Goal: Task Accomplishment & Management: Manage account settings

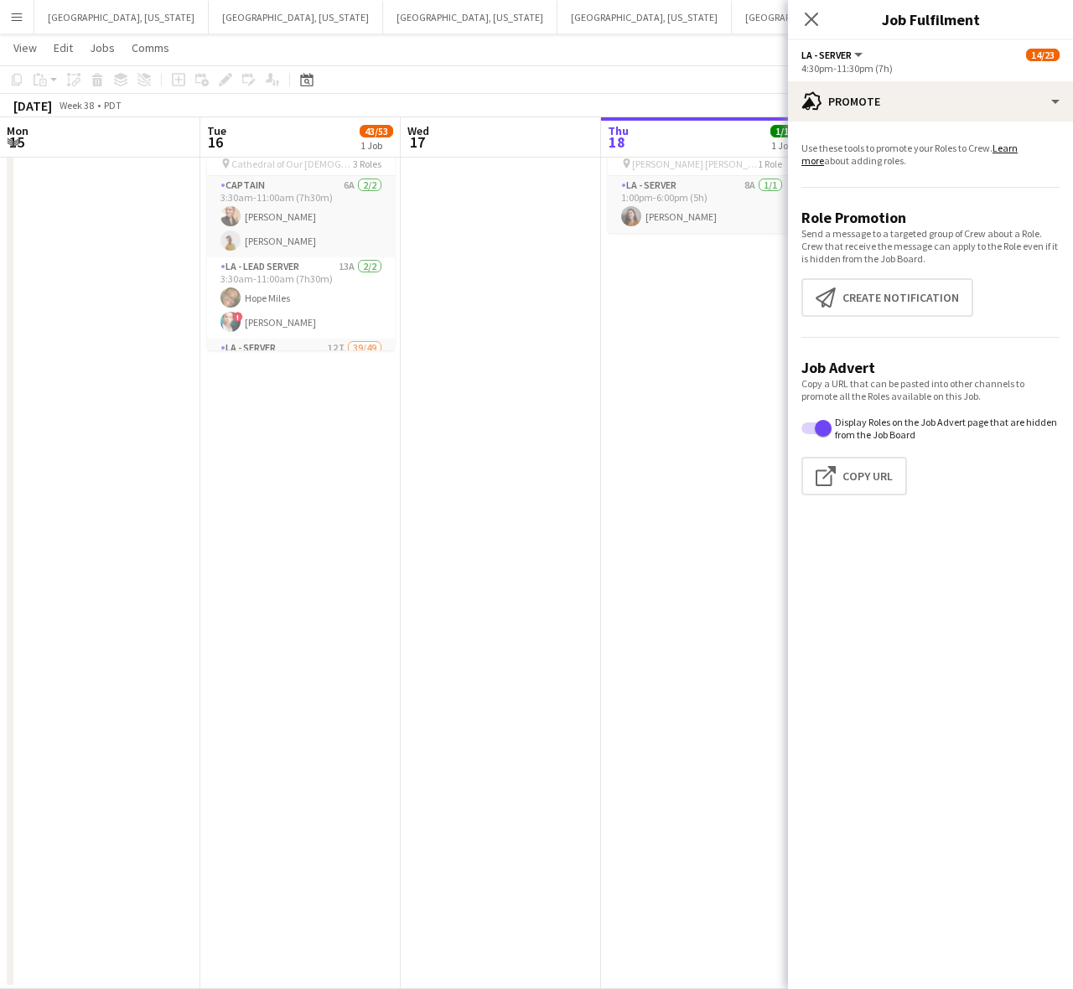
scroll to position [103, 0]
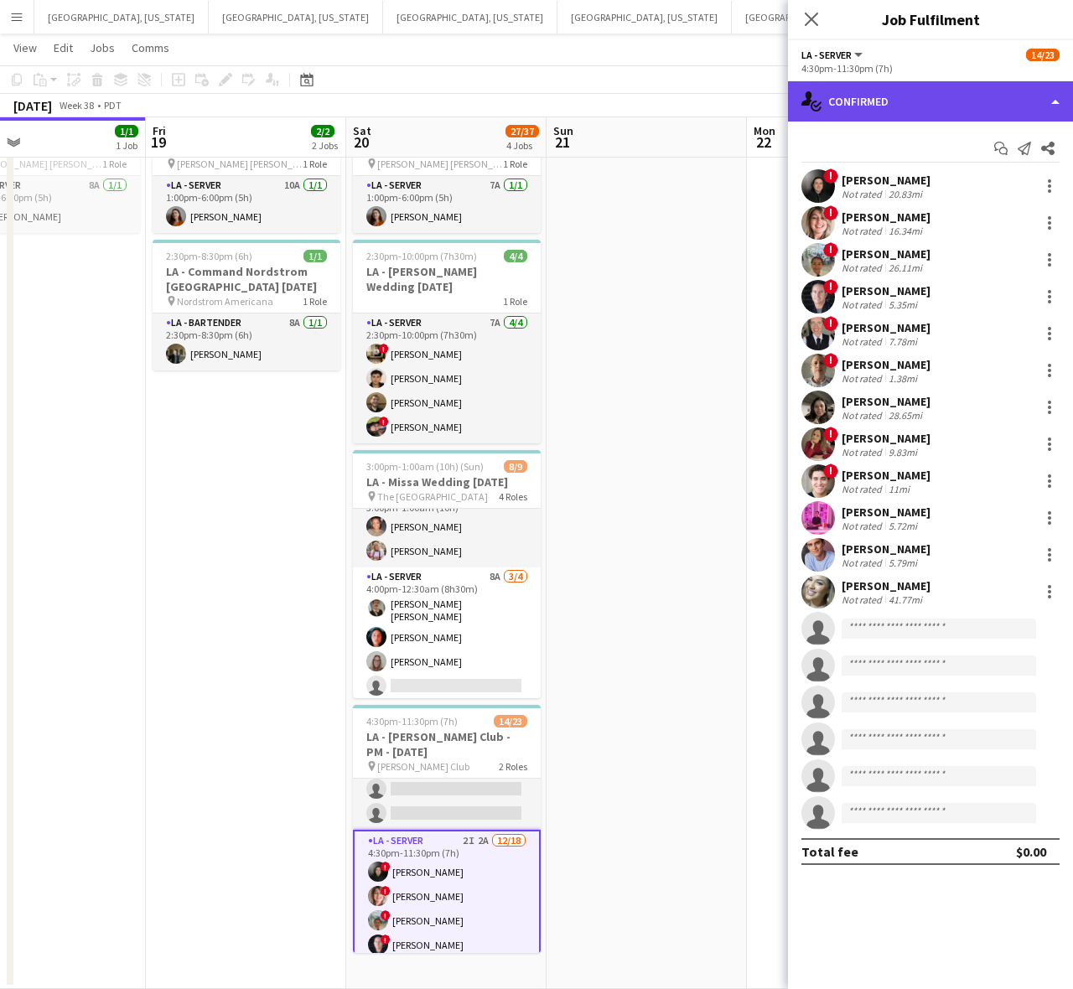
click at [1016, 88] on div "single-neutral-actions-check-2 Confirmed" at bounding box center [930, 101] width 285 height 40
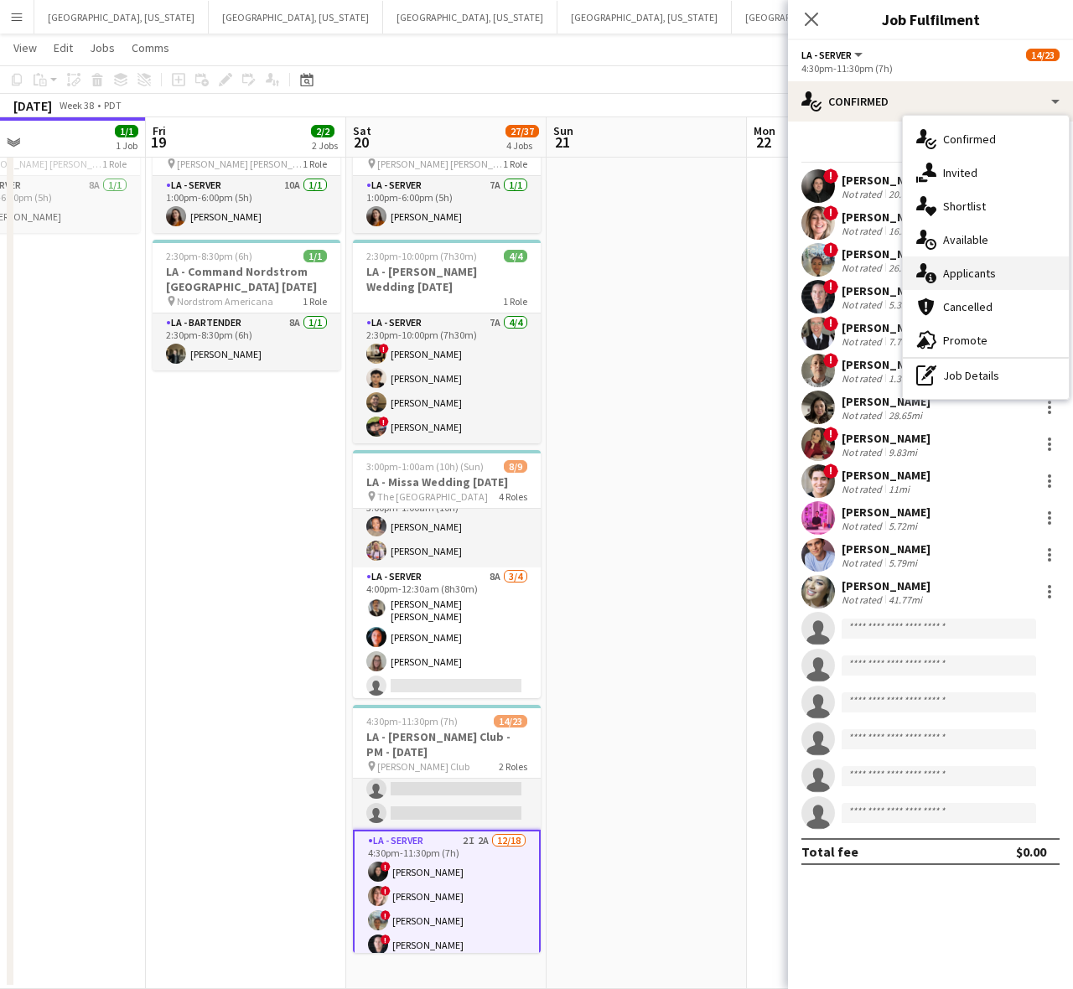
click at [948, 278] on span "Applicants" at bounding box center [969, 273] width 53 height 15
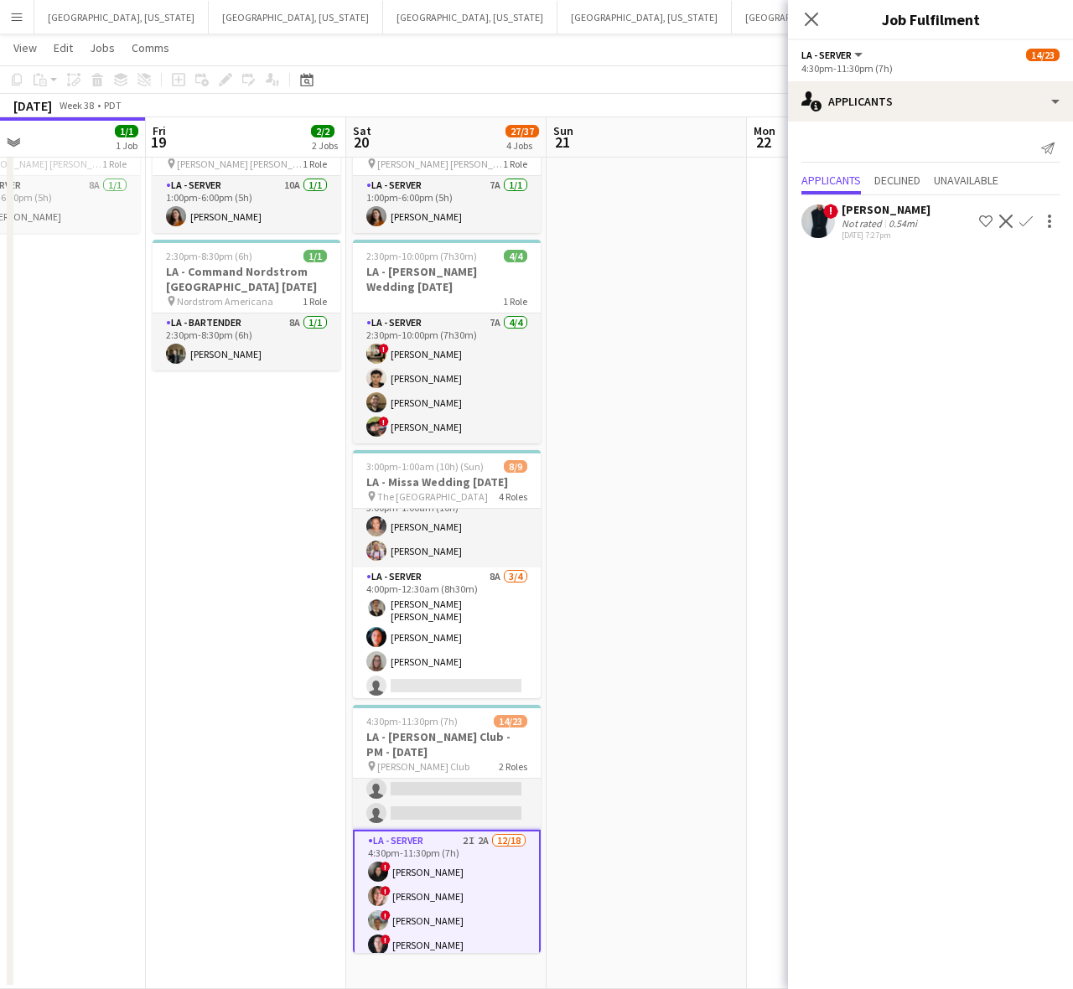
click at [827, 231] on app-user-avatar at bounding box center [819, 222] width 34 height 34
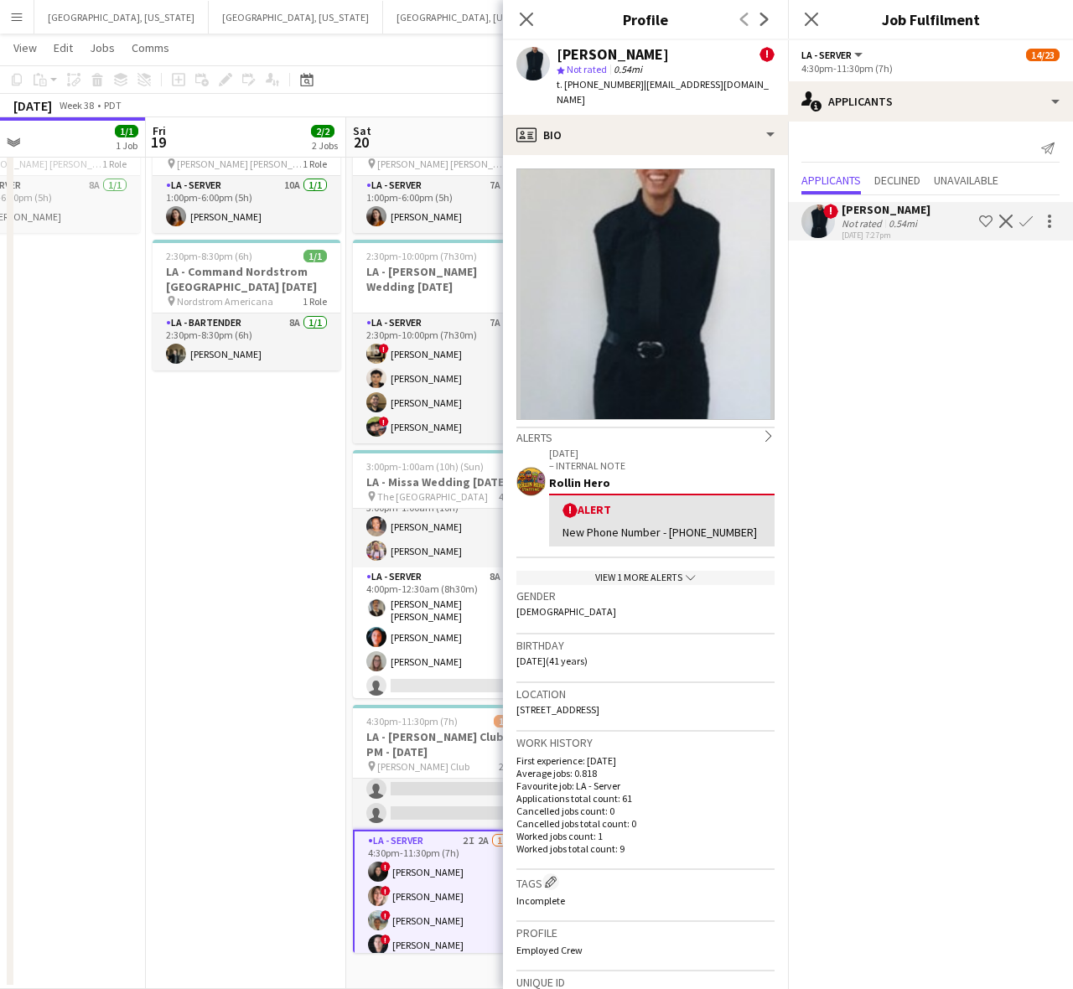
click at [827, 231] on app-user-avatar at bounding box center [819, 222] width 34 height 34
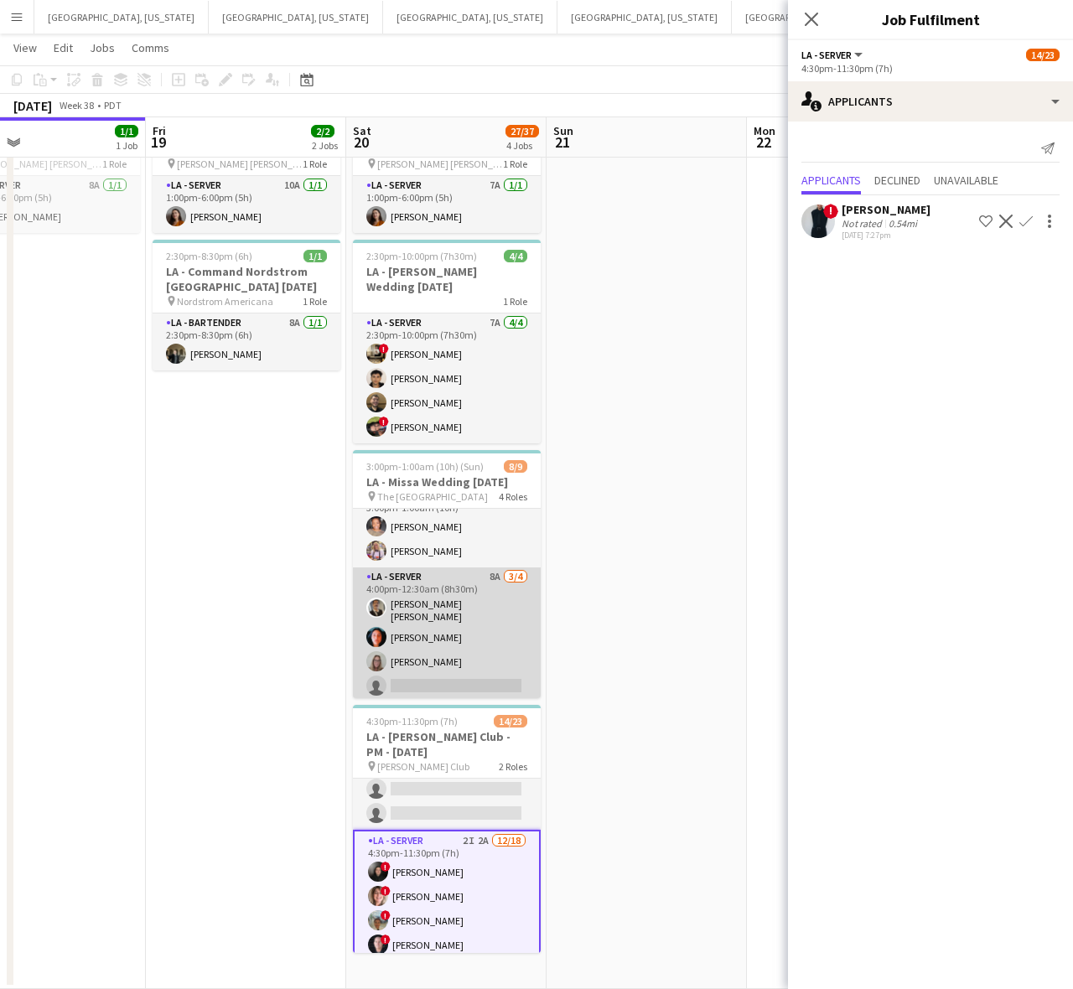
click at [449, 618] on app-card-role "LA - Server 8A [DATE] 4:00pm-12:30am (8h30m) [PERSON_NAME] [PERSON_NAME] [PERSO…" at bounding box center [447, 635] width 188 height 135
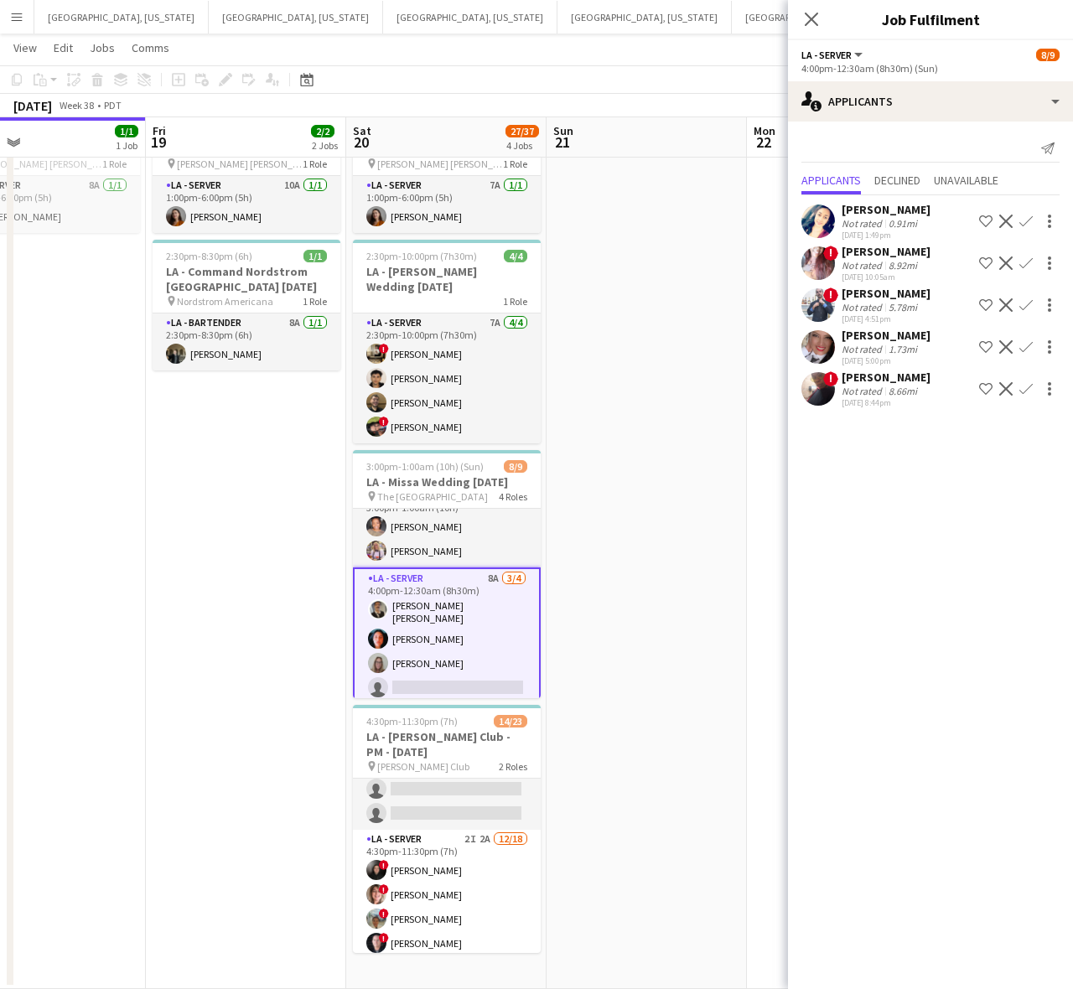
click at [438, 613] on app-card-role "LA - Server 8A [DATE] 4:00pm-12:30am (8h30m) [PERSON_NAME] [PERSON_NAME] [PERSO…" at bounding box center [447, 637] width 188 height 138
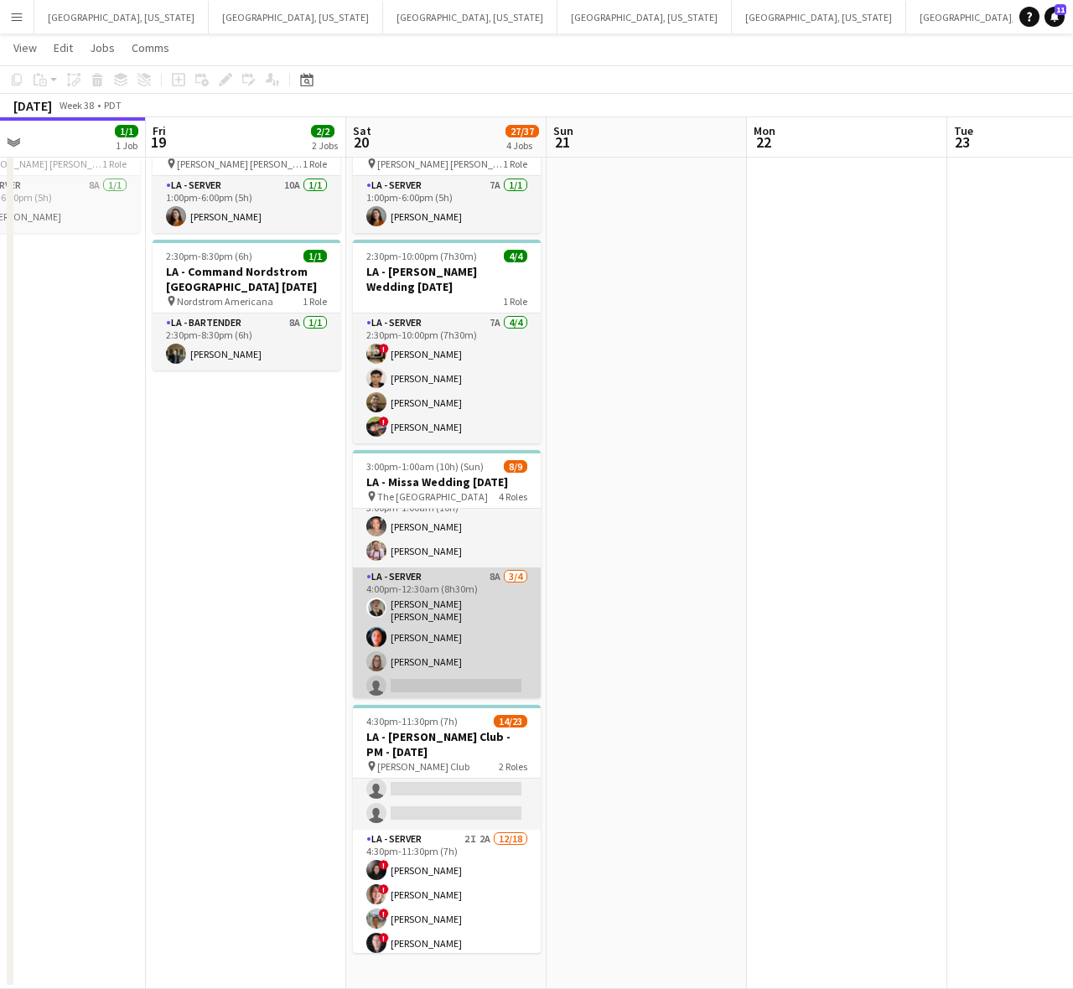
click at [439, 613] on app-card-role "LA - Server 8A [DATE] 4:00pm-12:30am (8h30m) [PERSON_NAME] [PERSON_NAME] [PERSO…" at bounding box center [447, 635] width 188 height 135
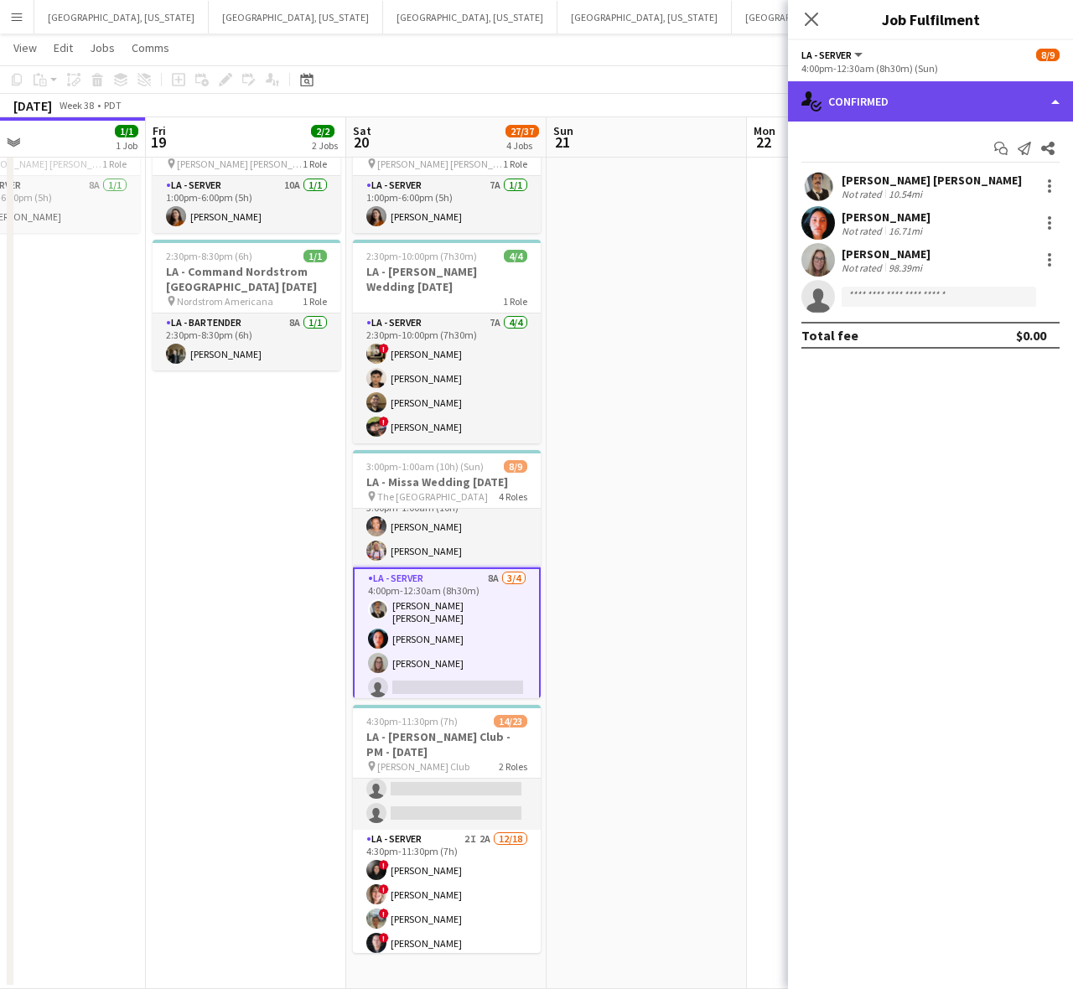
drag, startPoint x: 937, startPoint y: 90, endPoint x: 937, endPoint y: 113, distance: 23.5
click at [937, 90] on div "single-neutral-actions-check-2 Confirmed" at bounding box center [930, 101] width 285 height 40
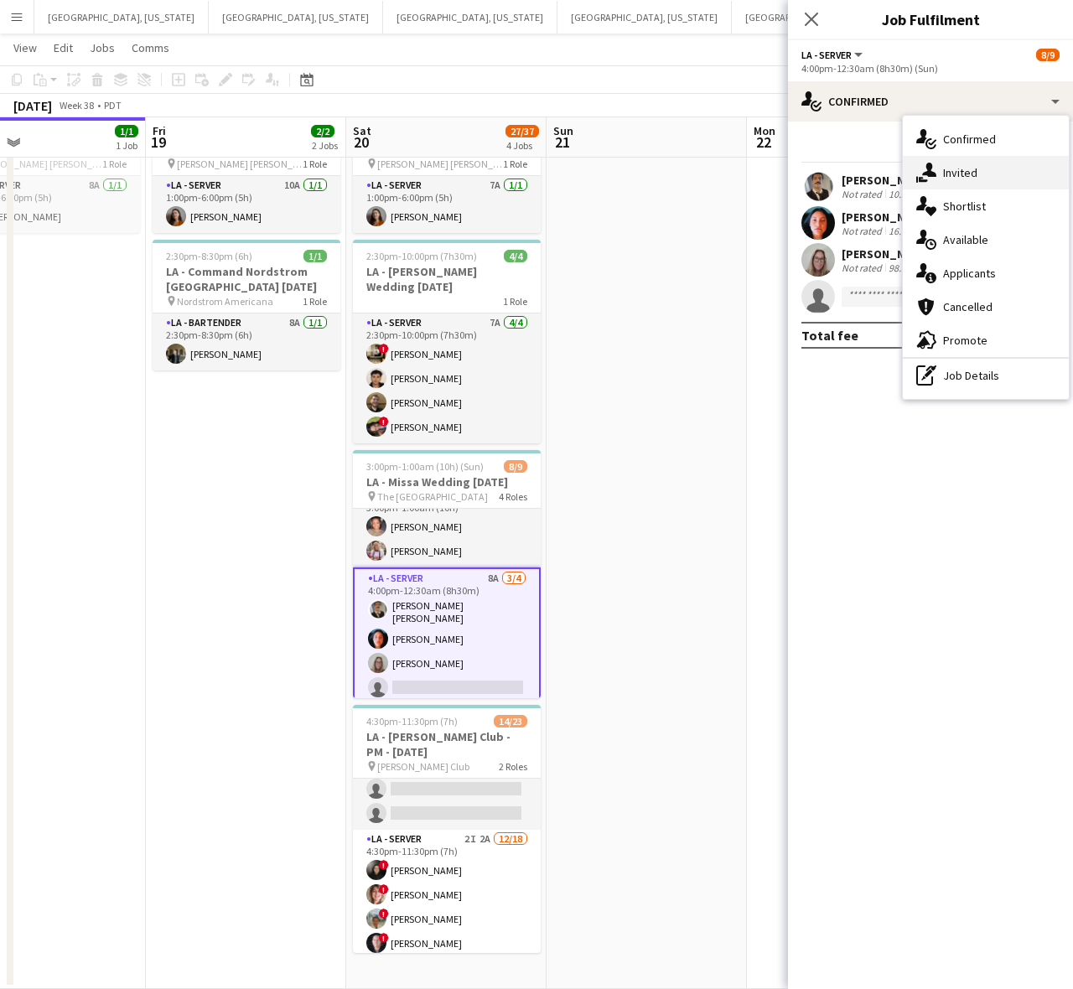
click at [949, 168] on span "Invited" at bounding box center [960, 172] width 34 height 15
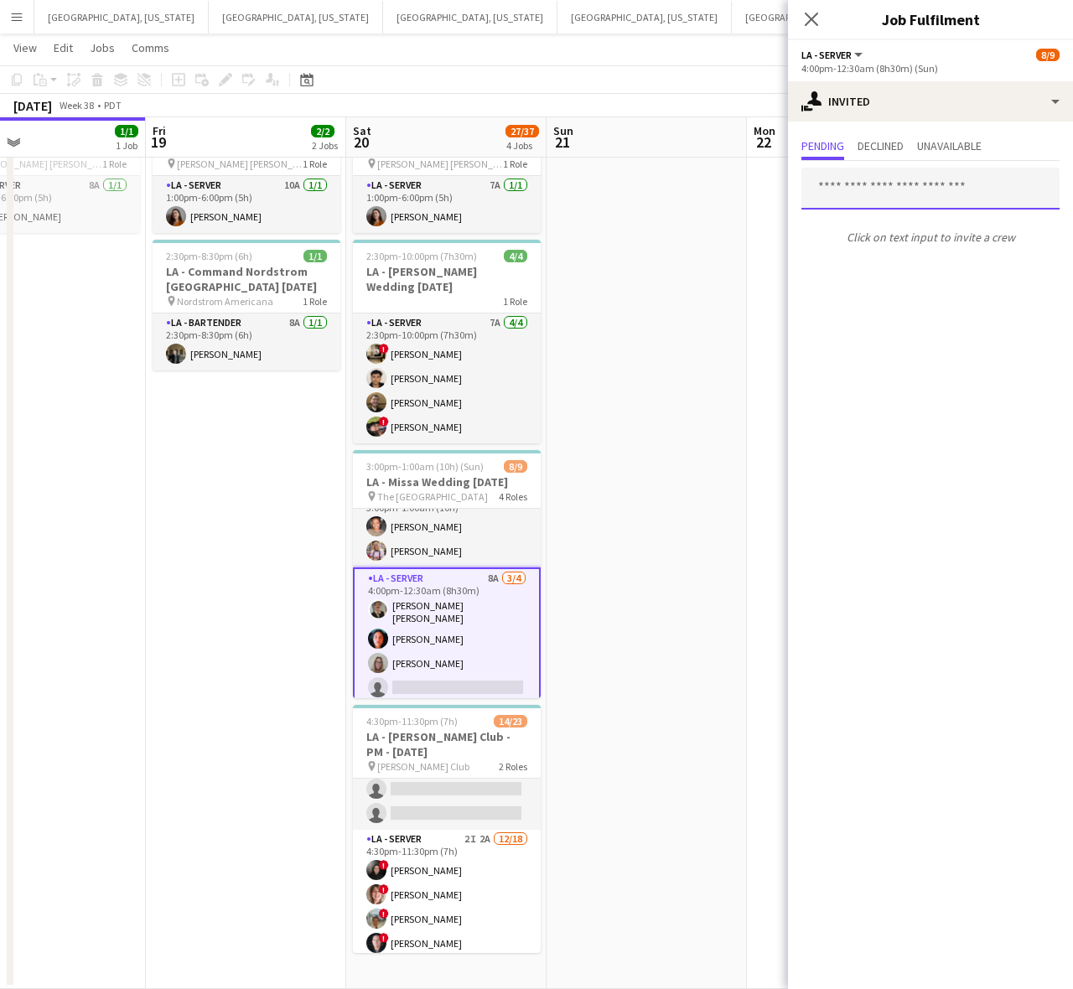
click at [862, 187] on input "text" at bounding box center [931, 189] width 258 height 42
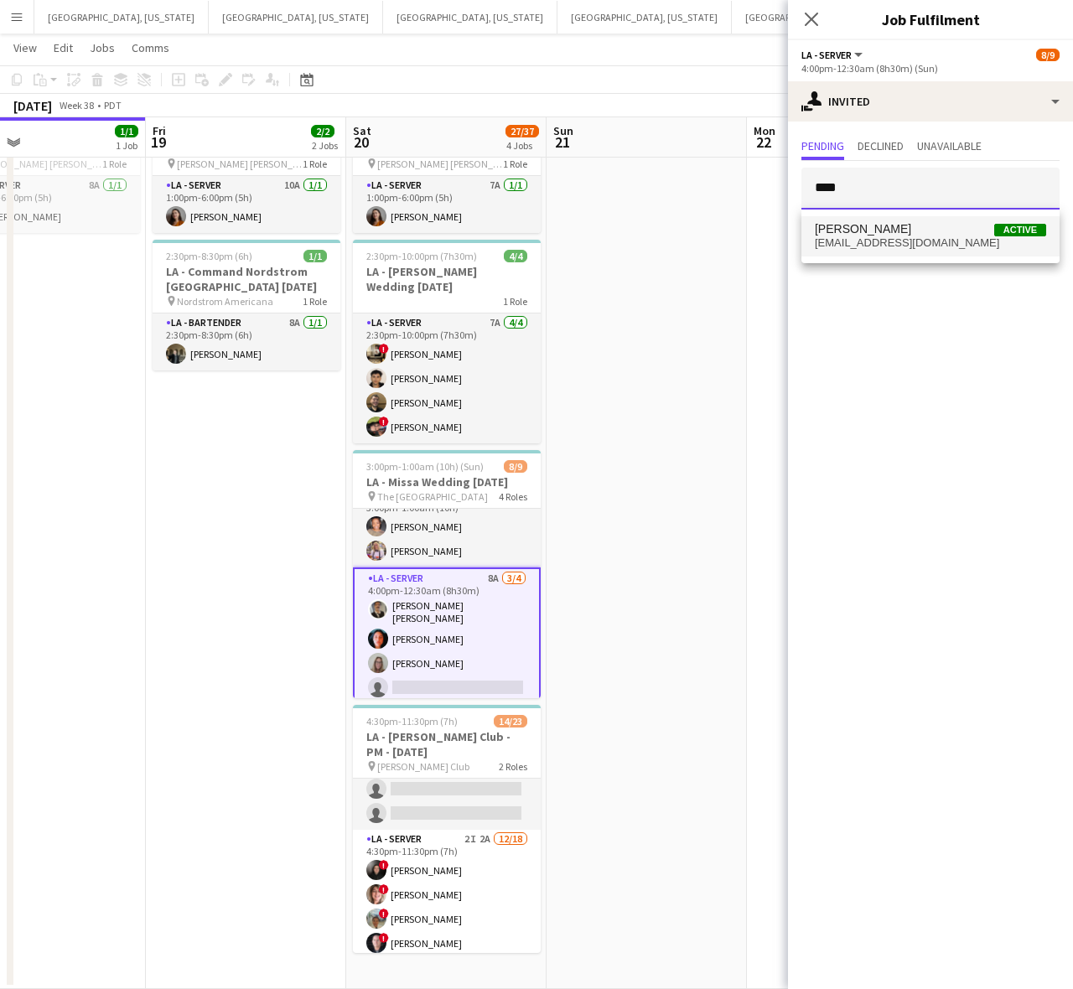
type input "****"
click at [872, 240] on span "[EMAIL_ADDRESS][DOMAIN_NAME]" at bounding box center [930, 242] width 231 height 13
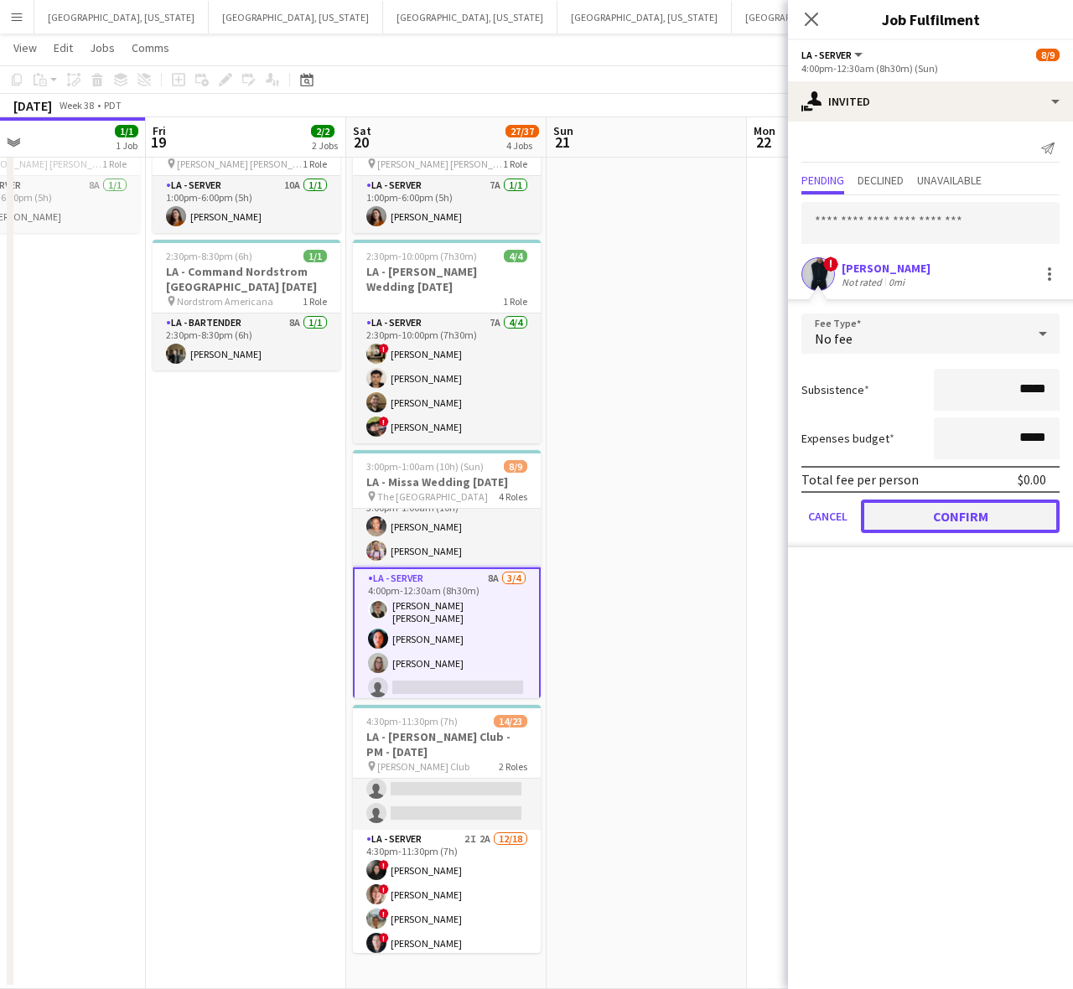
click at [914, 514] on button "Confirm" at bounding box center [960, 517] width 199 height 34
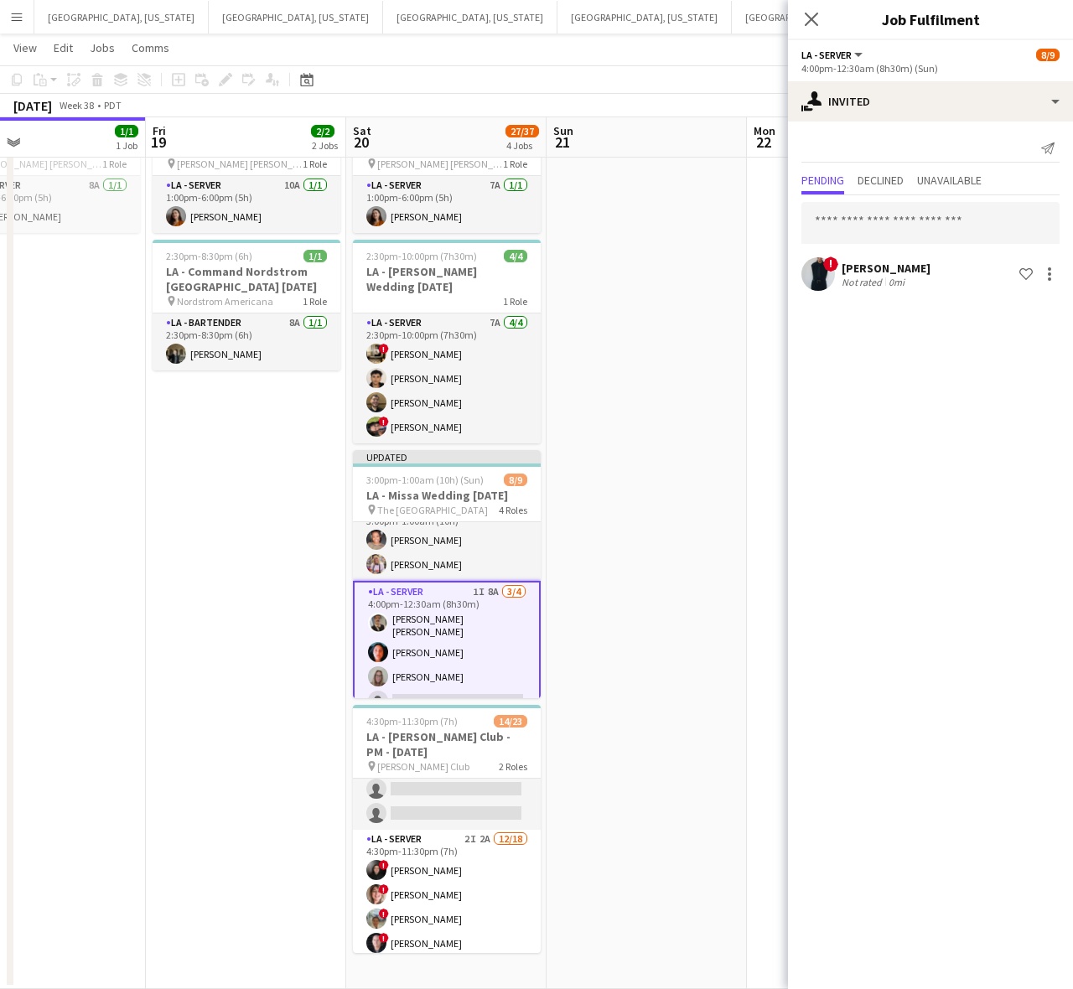
click at [656, 462] on app-date-cell at bounding box center [647, 543] width 200 height 894
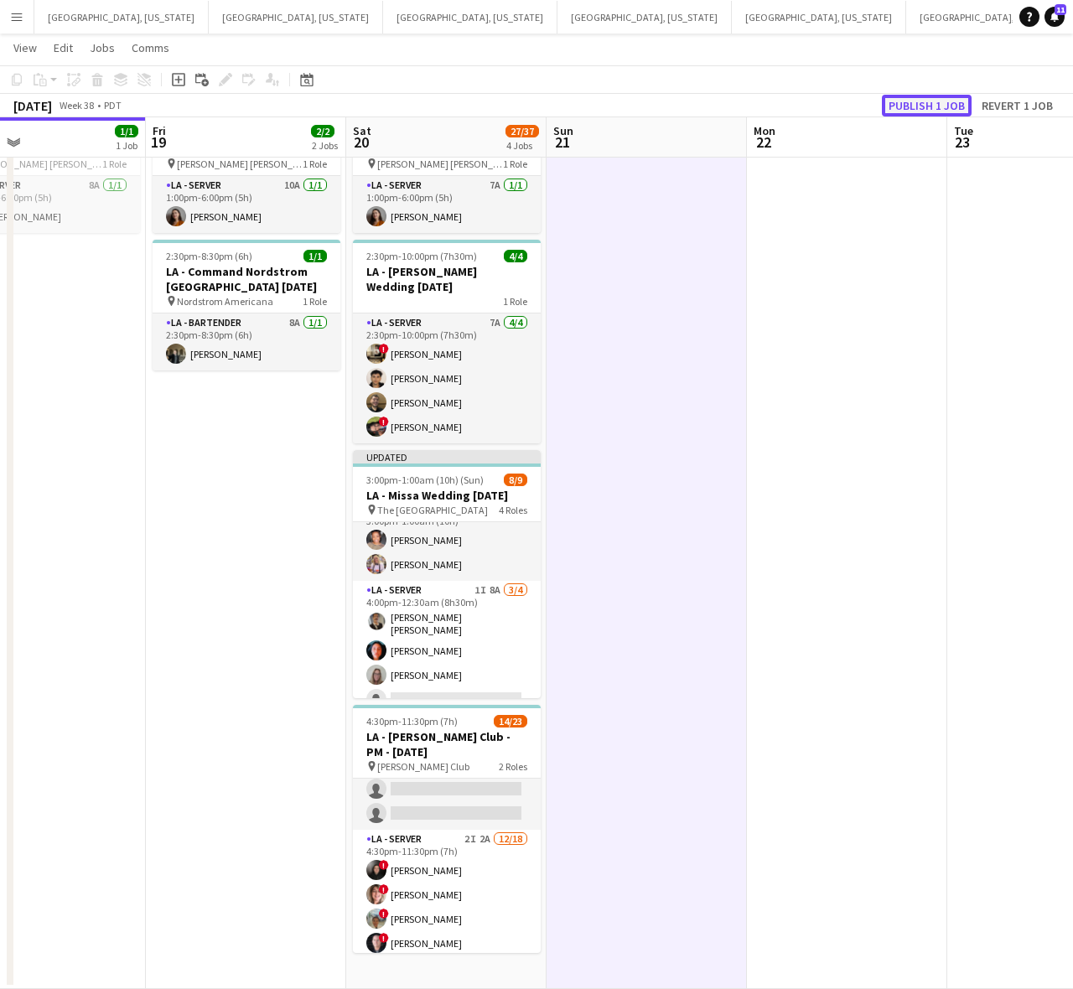
click at [910, 107] on button "Publish 1 job" at bounding box center [927, 106] width 90 height 22
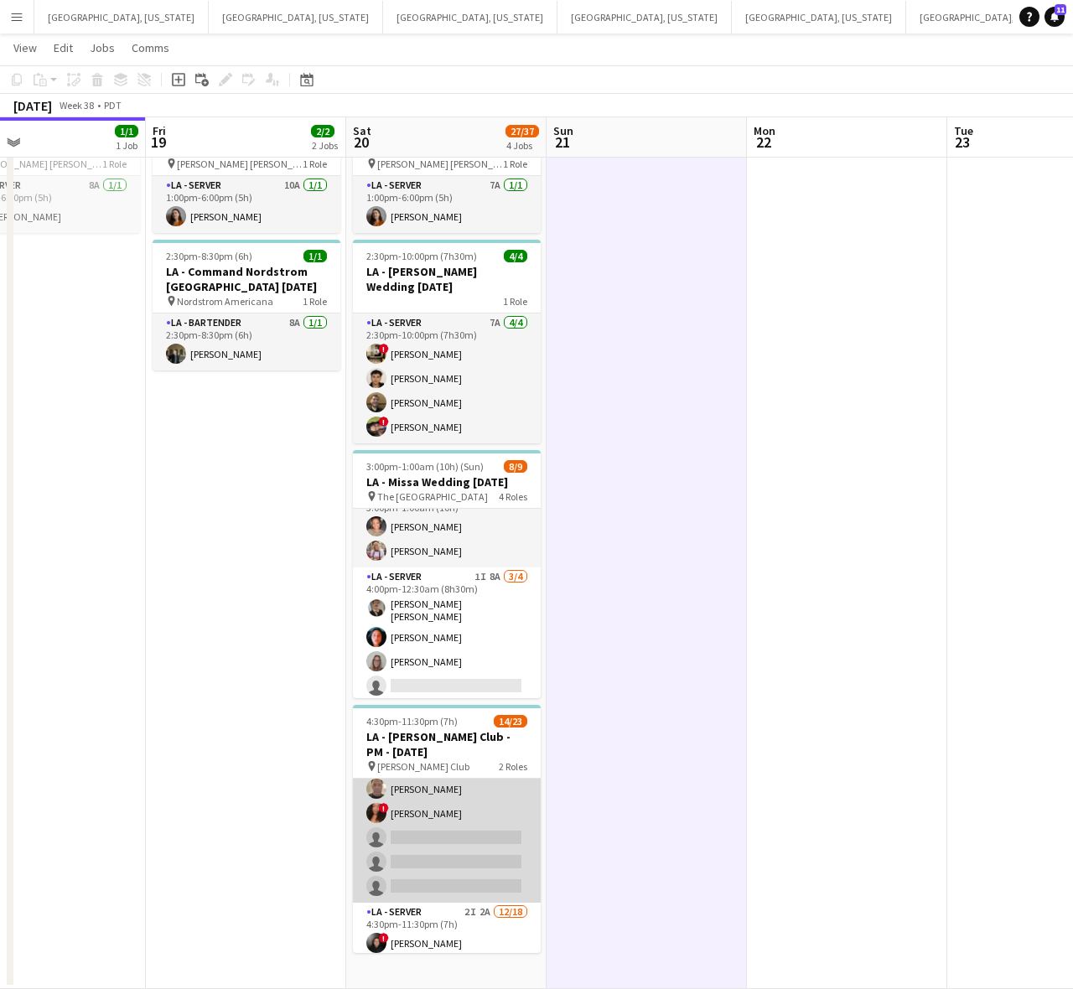
scroll to position [0, 0]
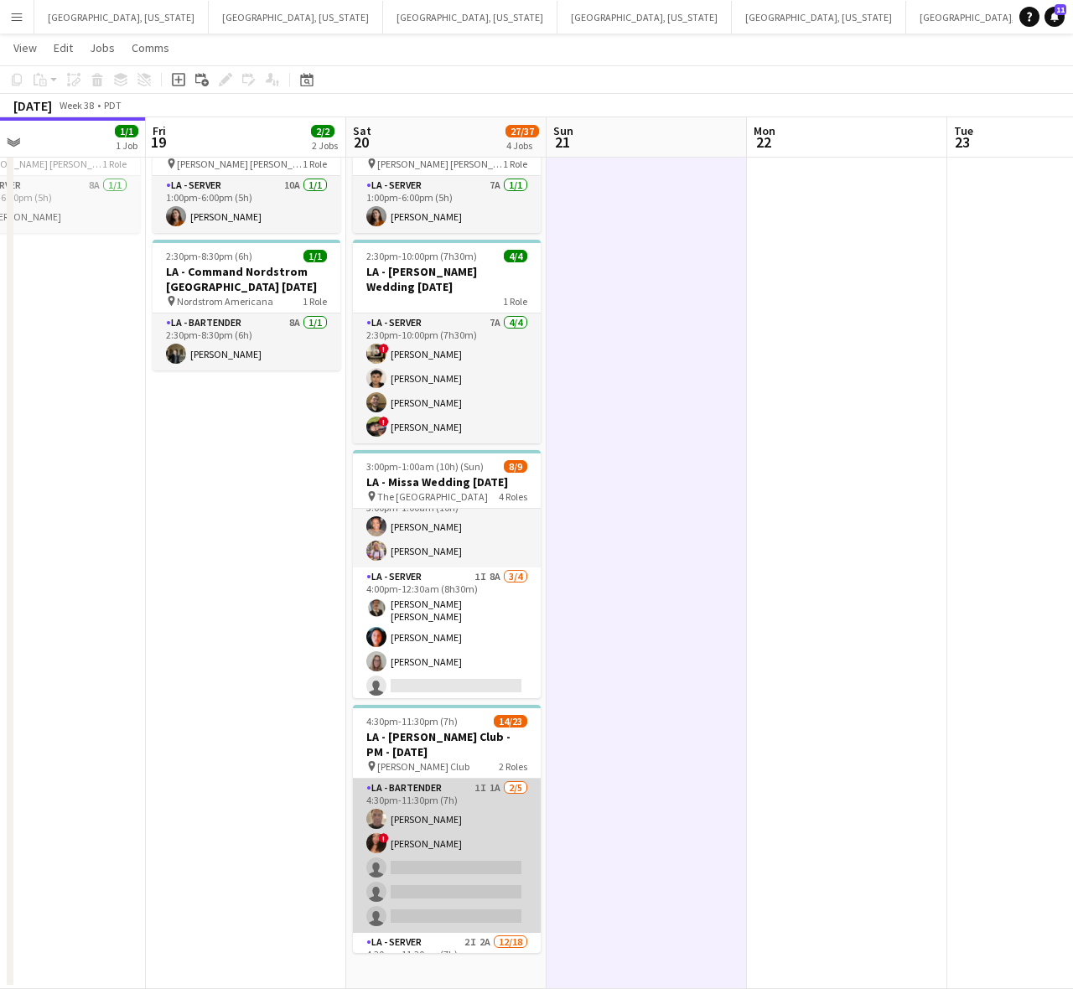
click at [453, 843] on app-card-role "LA - Bartender 1I 1A [DATE] 4:30pm-11:30pm (7h) [PERSON_NAME] ! [PERSON_NAME] s…" at bounding box center [447, 856] width 188 height 154
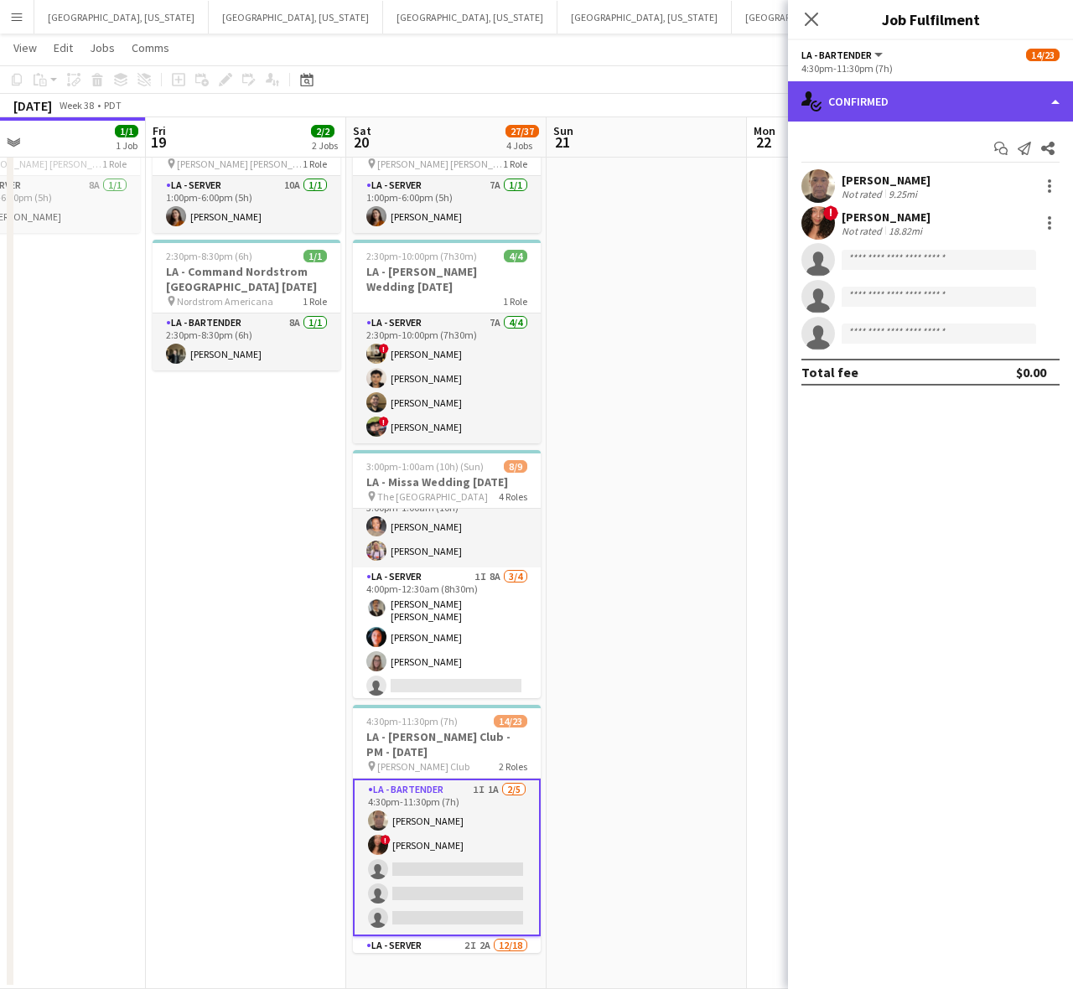
click at [918, 106] on div "single-neutral-actions-check-2 Confirmed" at bounding box center [930, 101] width 285 height 40
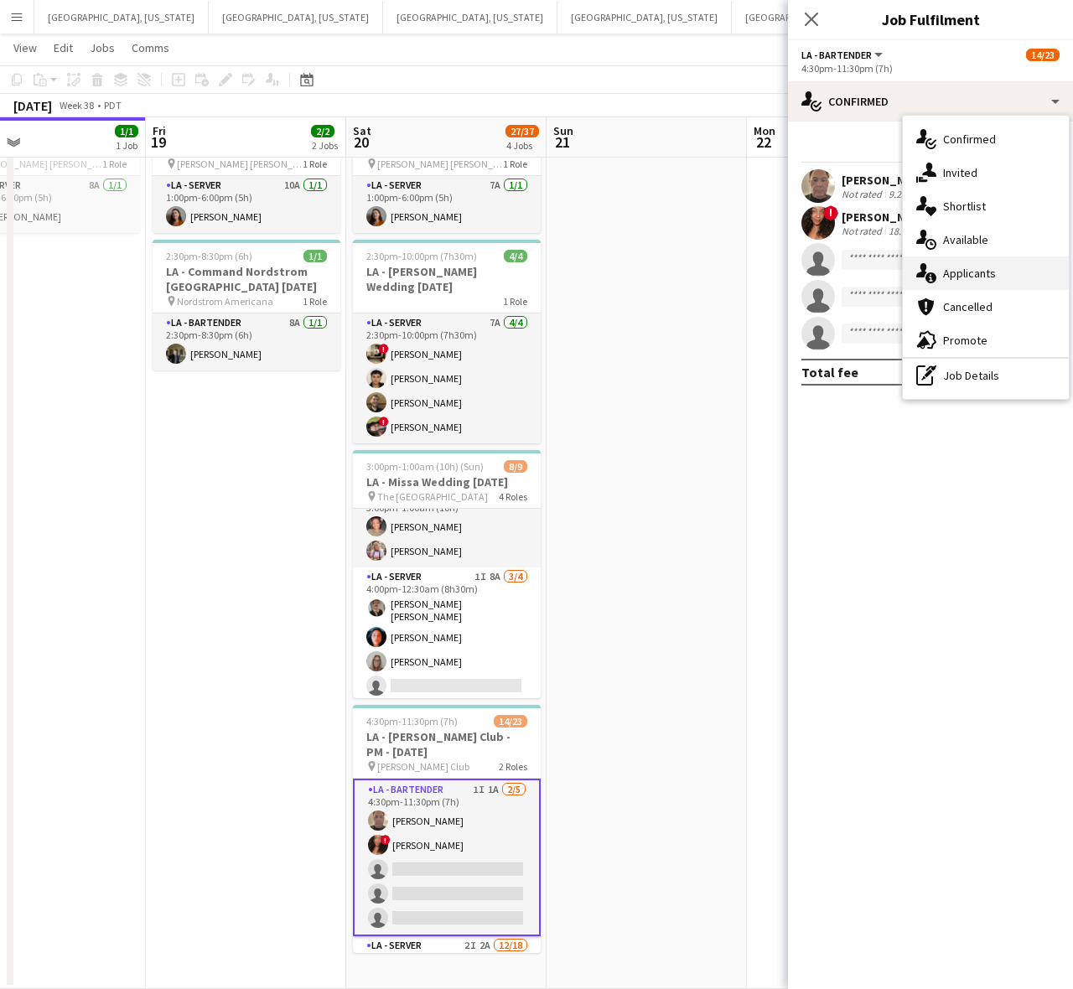
click at [966, 271] on span "Applicants" at bounding box center [969, 273] width 53 height 15
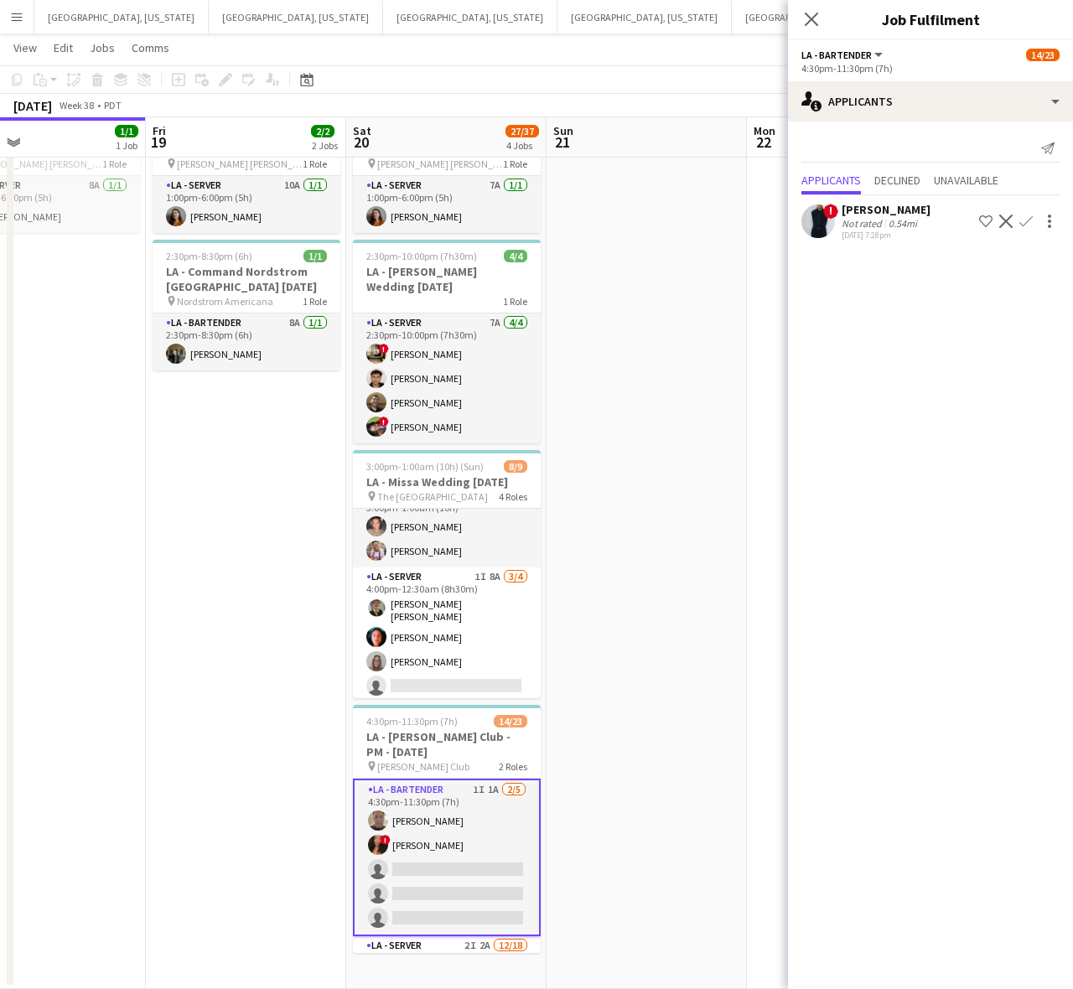
click at [705, 589] on app-date-cell at bounding box center [647, 543] width 200 height 894
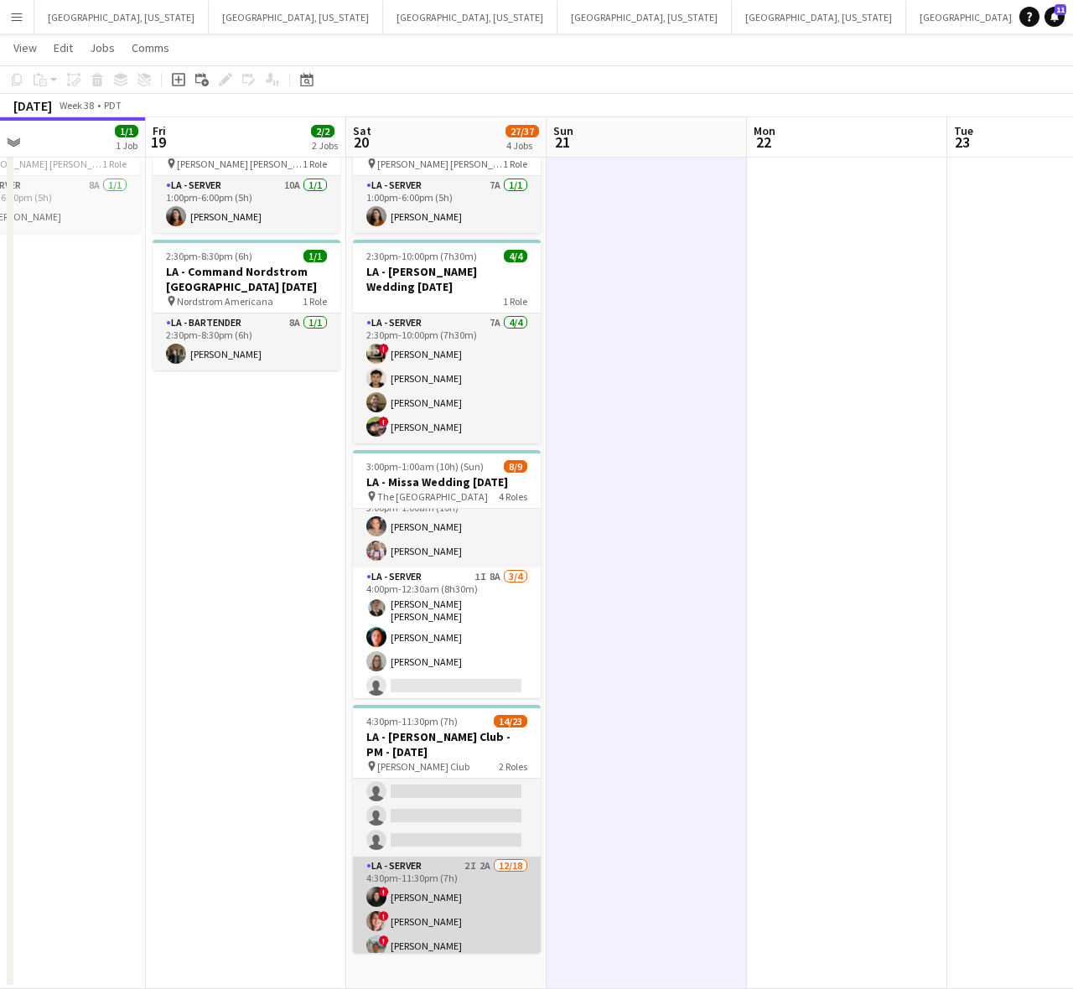
scroll to position [105, 0]
drag, startPoint x: 434, startPoint y: 853, endPoint x: 402, endPoint y: 878, distance: 40.6
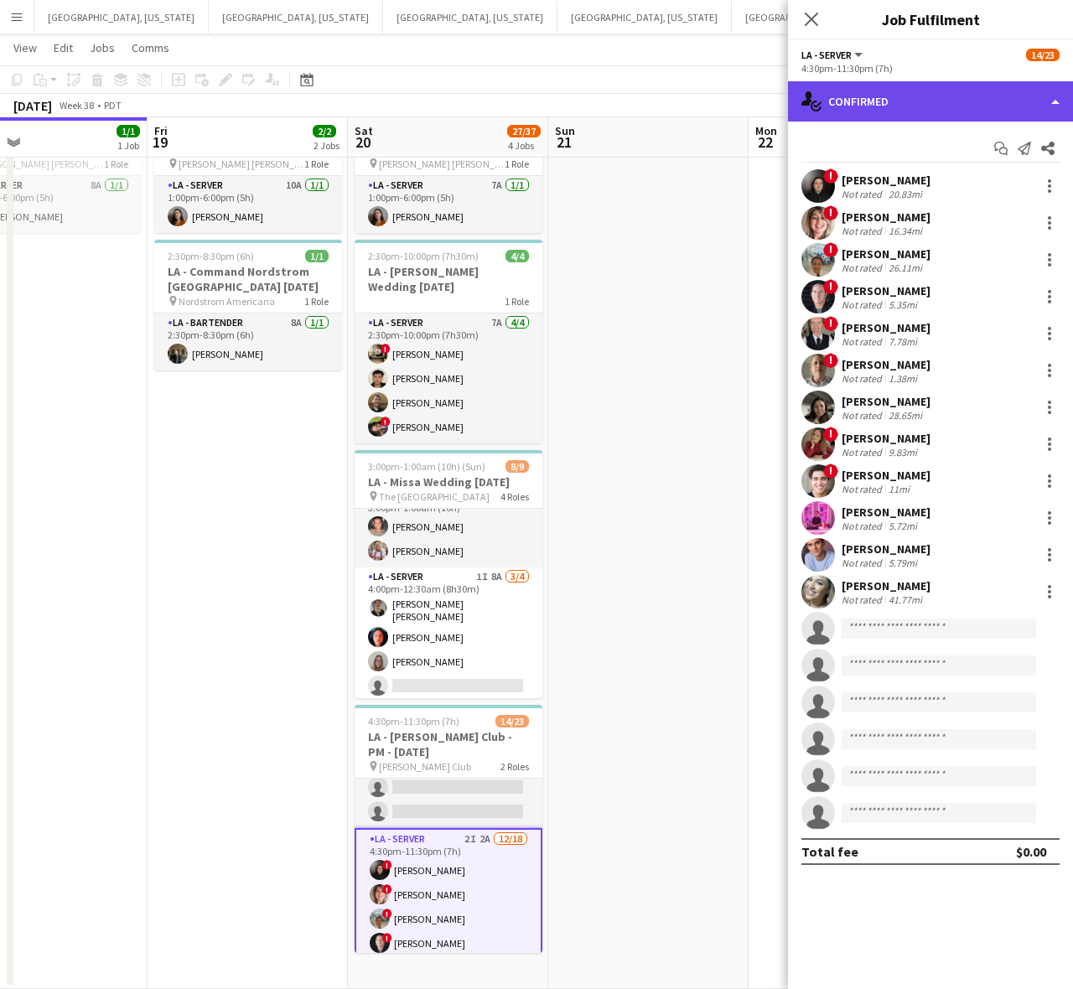
click at [936, 94] on div "single-neutral-actions-check-2 Confirmed" at bounding box center [930, 101] width 285 height 40
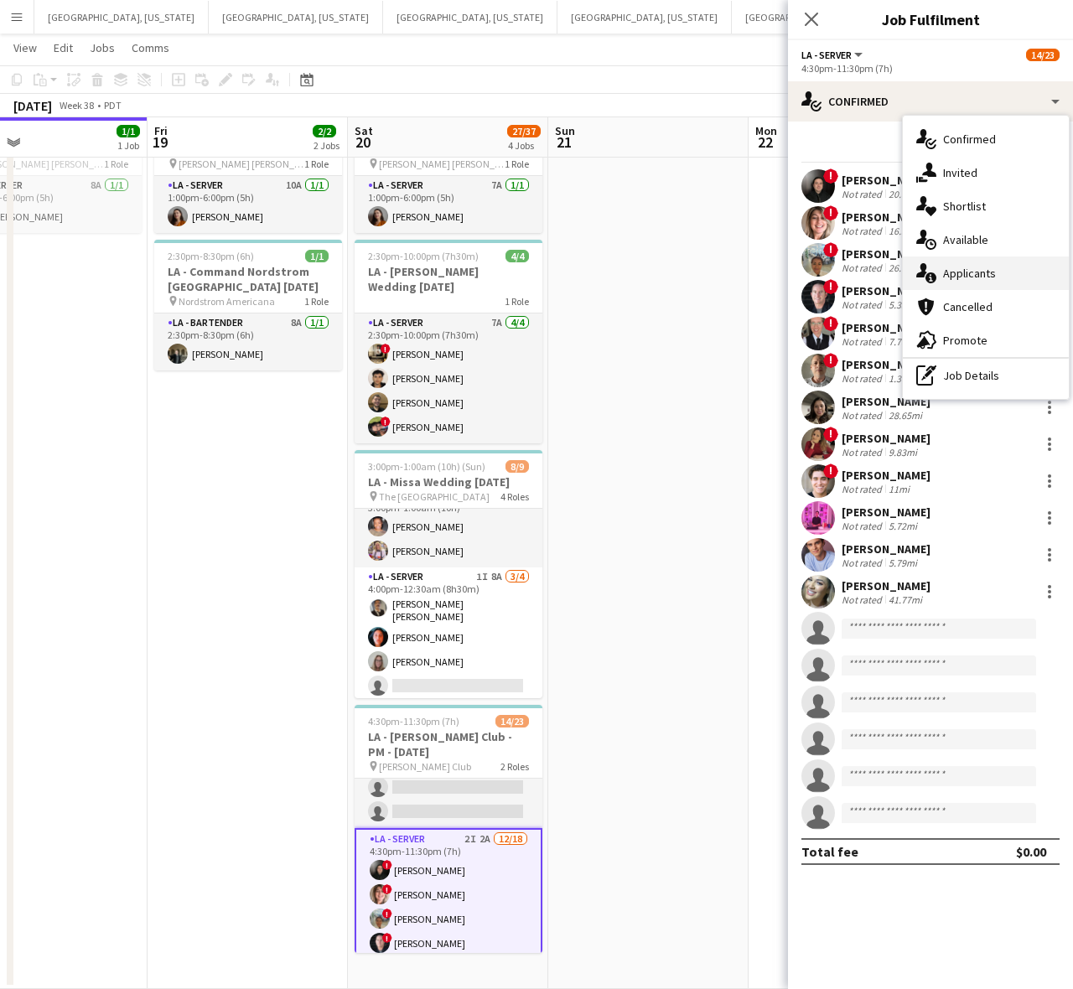
click at [960, 273] on span "Applicants" at bounding box center [969, 273] width 53 height 15
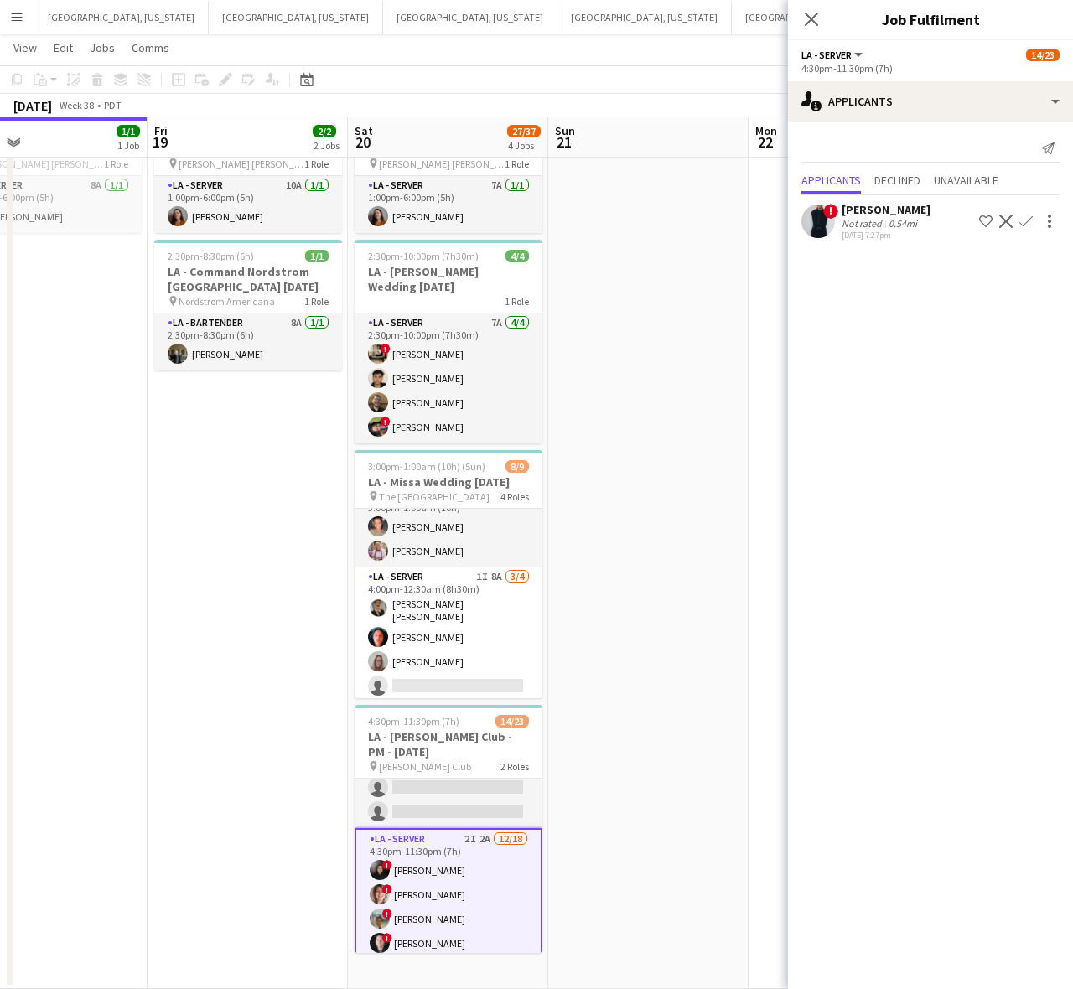
click at [1005, 228] on app-icon "Decline" at bounding box center [1005, 221] width 13 height 13
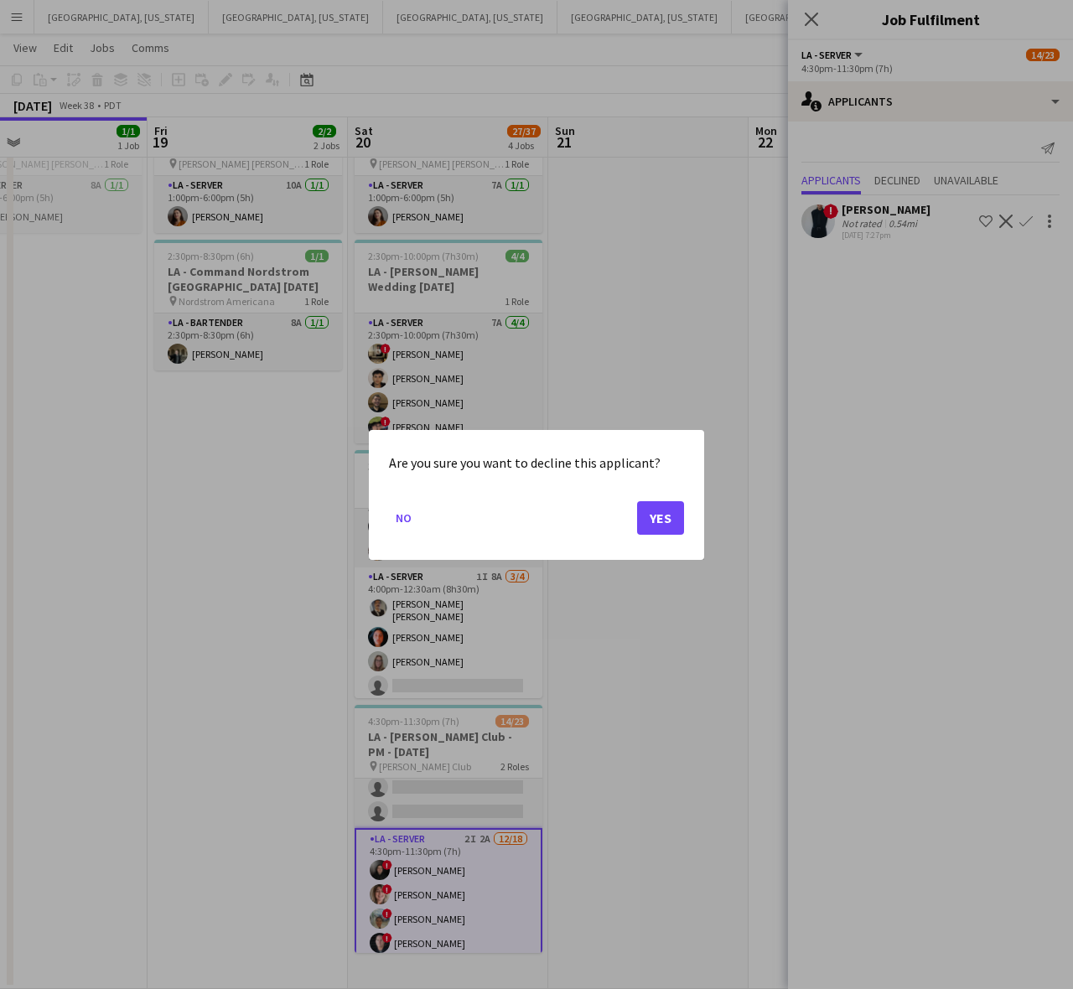
scroll to position [0, 0]
drag, startPoint x: 488, startPoint y: 439, endPoint x: 620, endPoint y: 292, distance: 197.7
click at [495, 425] on div "Are you sure you want to decline this applicant? No Yes" at bounding box center [536, 494] width 1073 height 989
click at [635, 278] on div at bounding box center [536, 494] width 1073 height 989
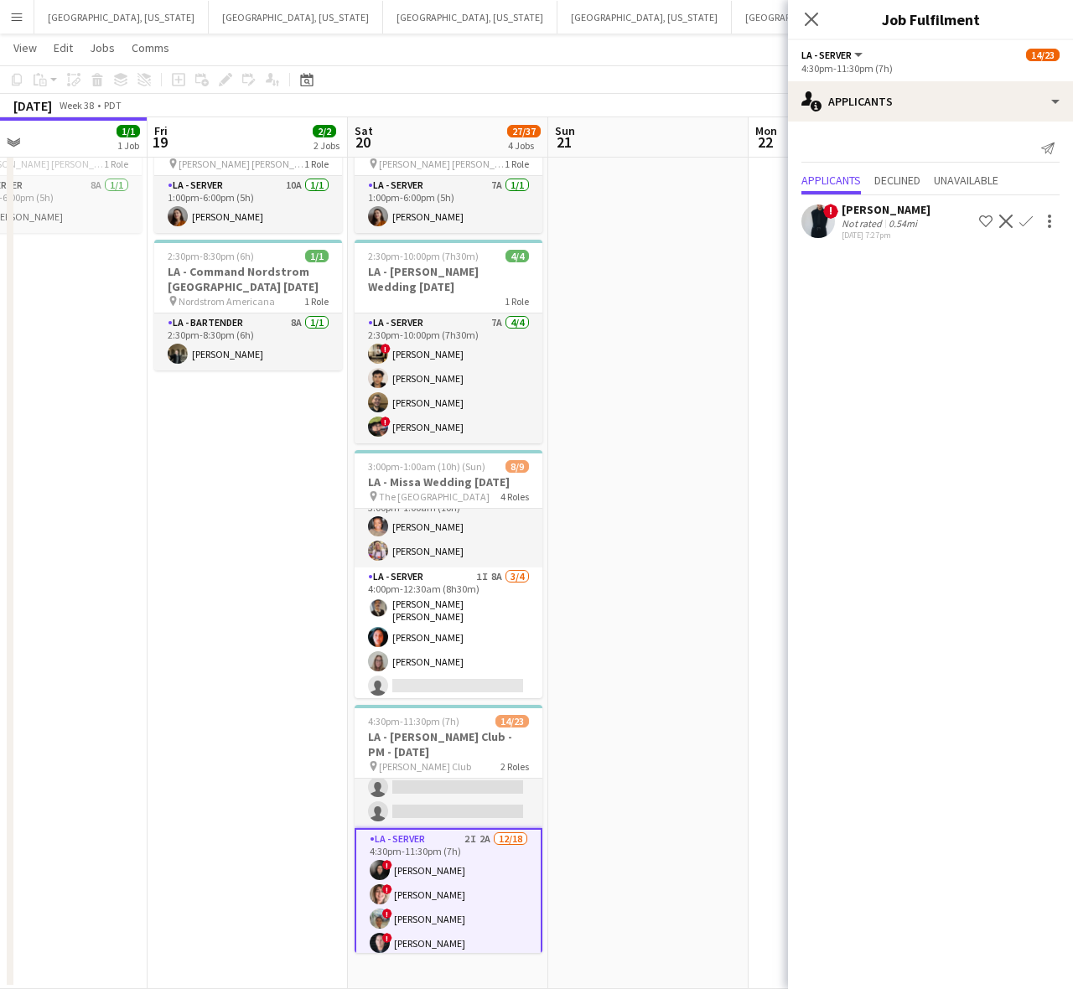
click at [676, 319] on app-date-cell at bounding box center [648, 543] width 200 height 894
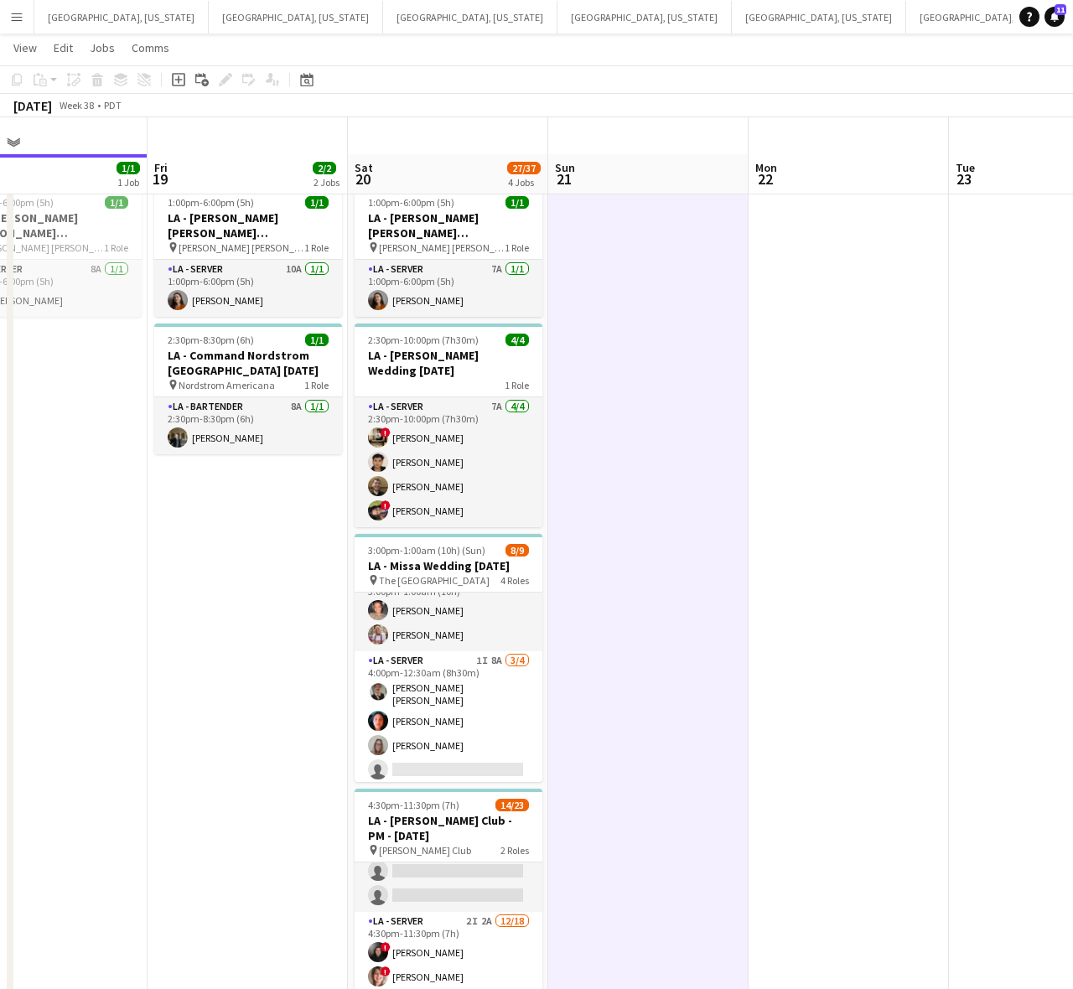
scroll to position [0, 0]
